Goal: Find specific page/section: Find specific page/section

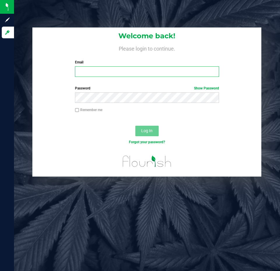
click at [87, 74] on input "Email" at bounding box center [147, 71] width 144 height 11
type input "[EMAIL_ADDRESS][DOMAIN_NAME]"
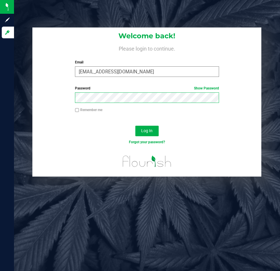
click at [136, 126] on button "Log In" at bounding box center [147, 131] width 23 height 11
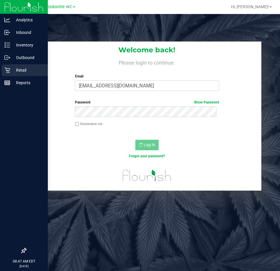
click at [24, 70] on p "Retail" at bounding box center [27, 70] width 35 height 7
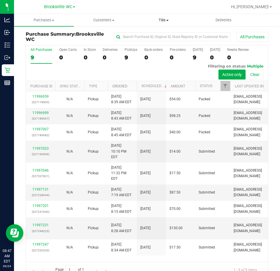
click at [166, 22] on span "Tills" at bounding box center [163, 20] width 59 height 5
click at [160, 37] on span "Manage tills" at bounding box center [153, 35] width 39 height 5
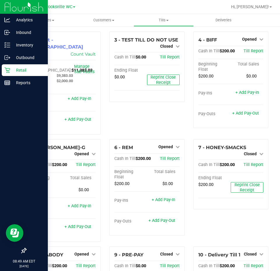
click at [13, 71] on p "Retail" at bounding box center [27, 70] width 35 height 7
